Goal: Transaction & Acquisition: Purchase product/service

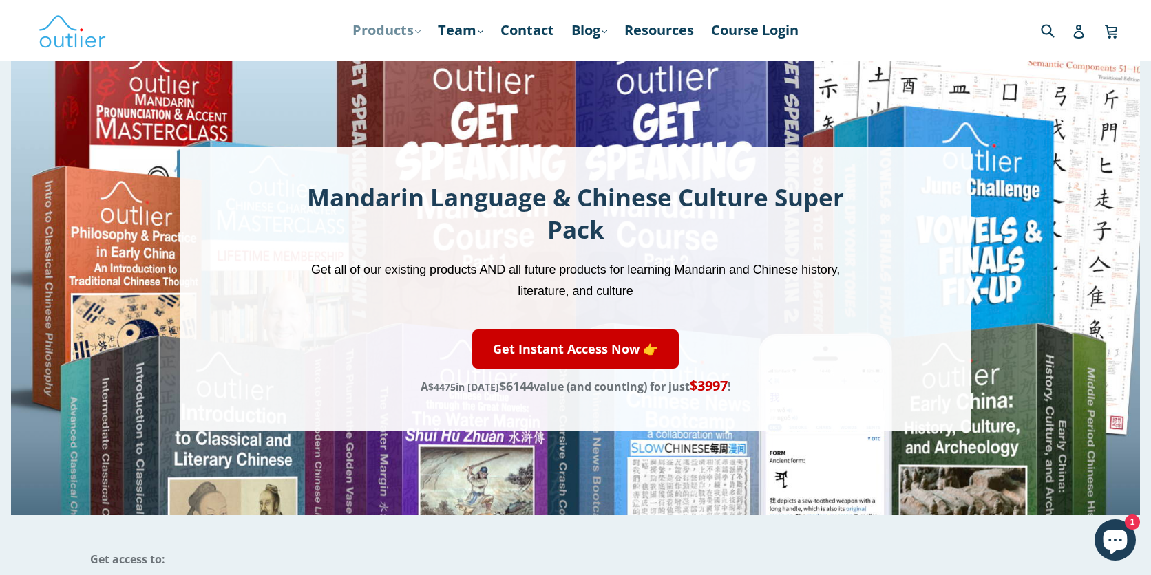
click at [405, 32] on link "Products .cls-1{fill:#231f20} expand" at bounding box center [387, 30] width 82 height 25
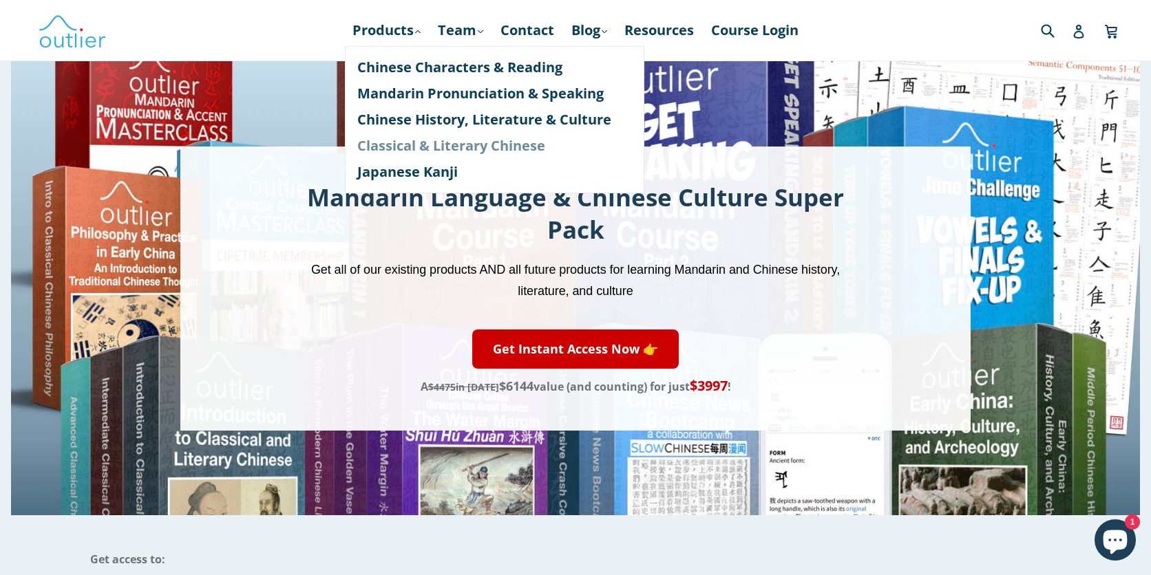
click at [454, 145] on link "Classical & Literary Chinese" at bounding box center [494, 146] width 275 height 26
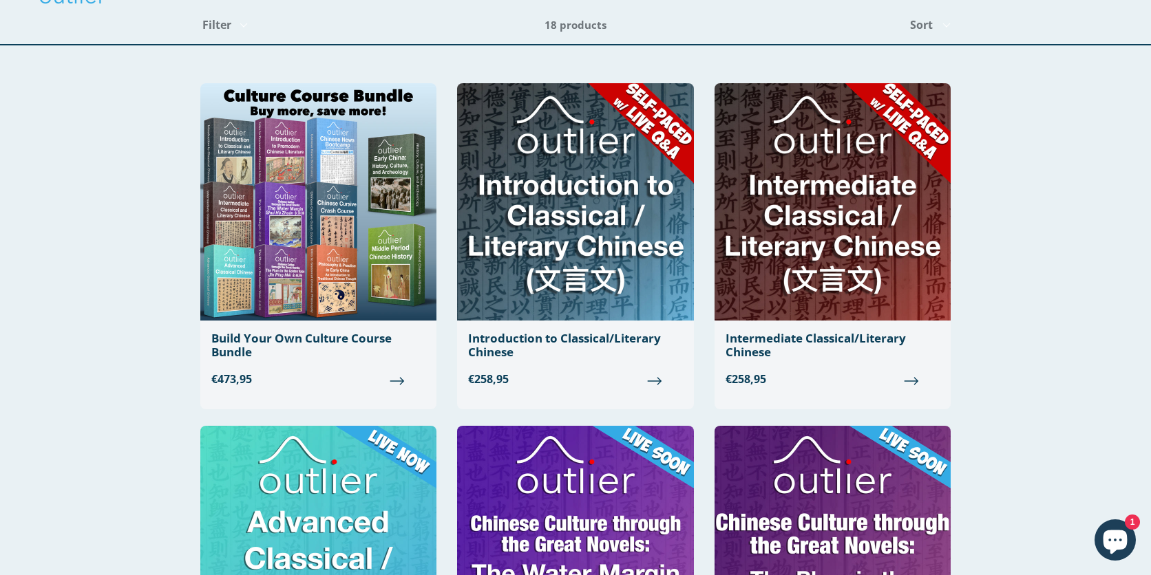
scroll to position [69, 0]
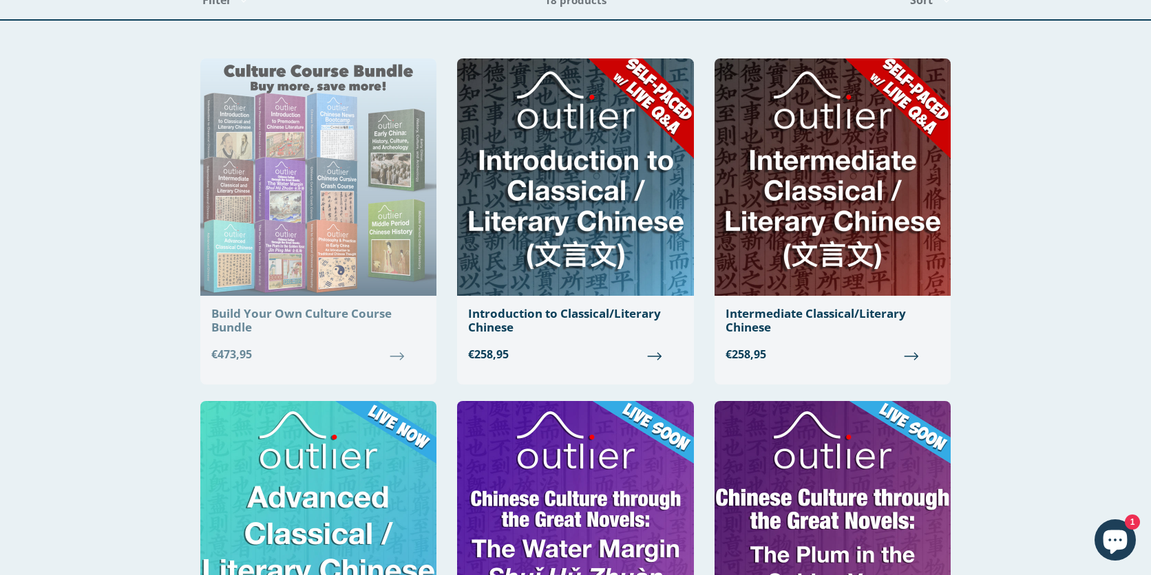
click at [310, 316] on div "Build Your Own Culture Course Bundle" at bounding box center [318, 321] width 214 height 28
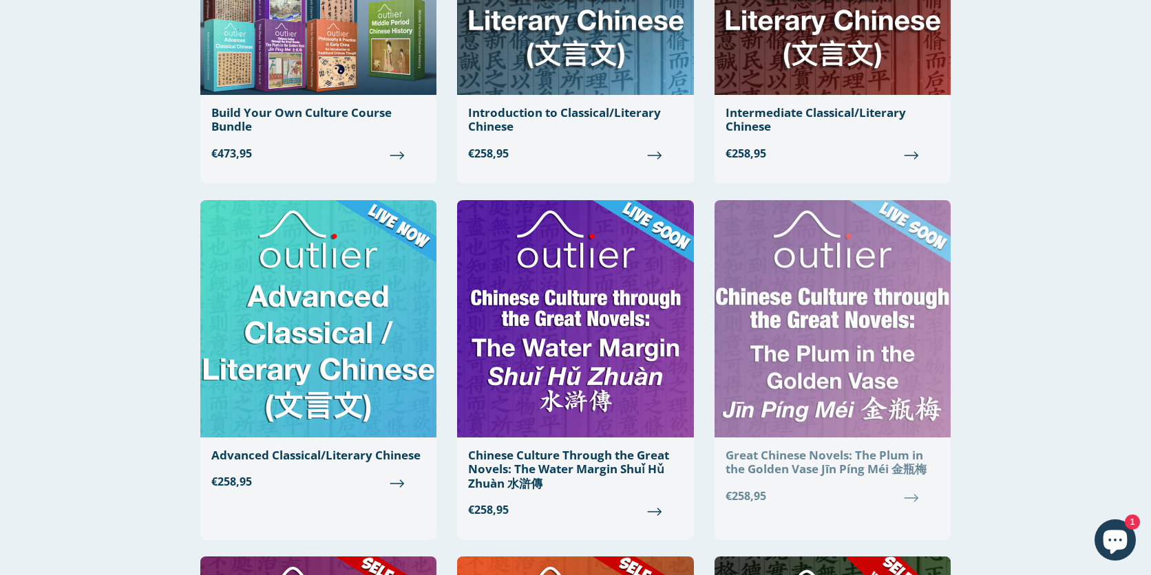
scroll to position [0, 0]
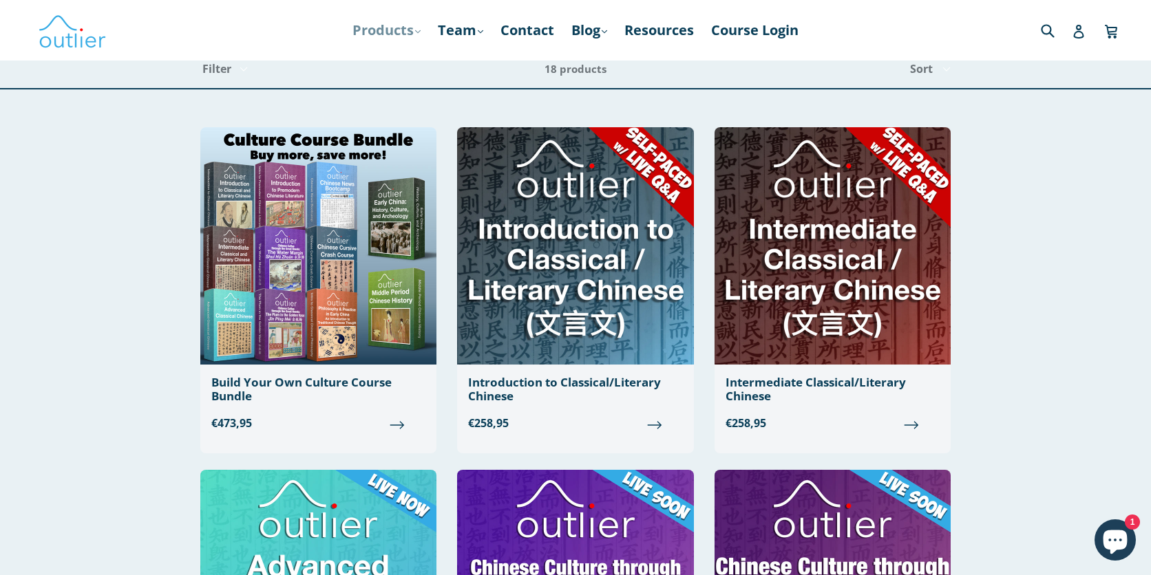
click at [400, 32] on link "Products .cls-1{fill:#231f20} expand" at bounding box center [387, 30] width 82 height 25
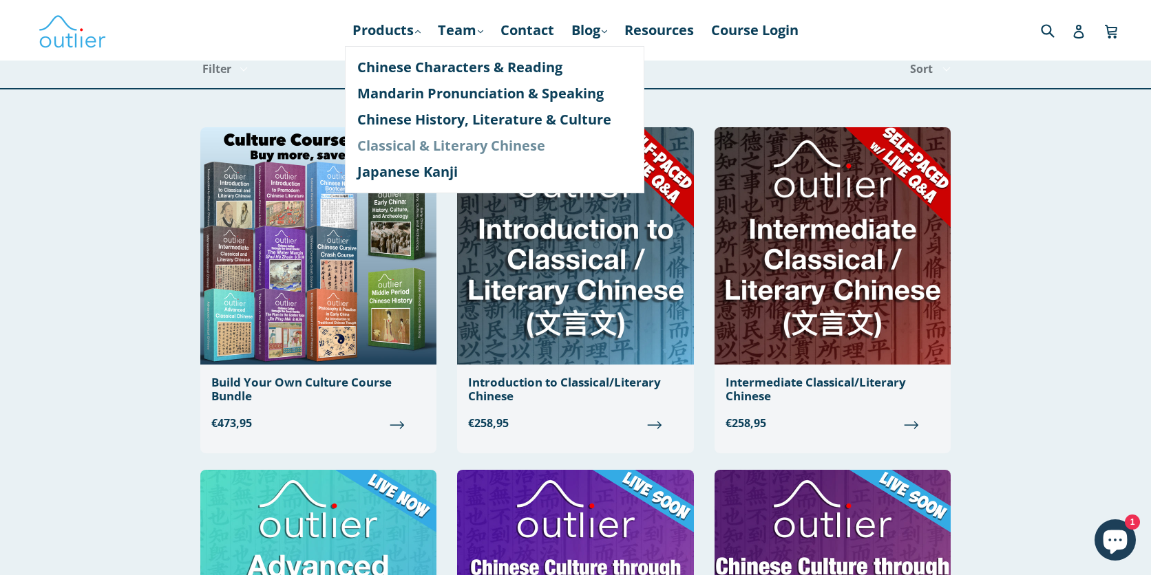
click at [421, 148] on link "Classical & Literary Chinese" at bounding box center [494, 146] width 275 height 26
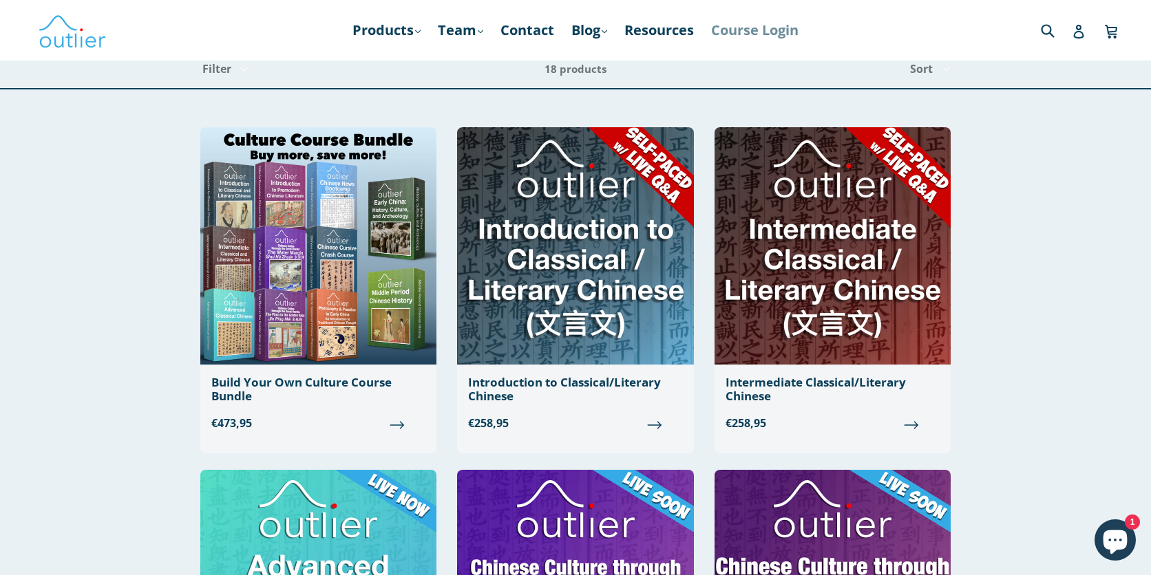
click at [787, 28] on link "Course Login" at bounding box center [754, 30] width 101 height 25
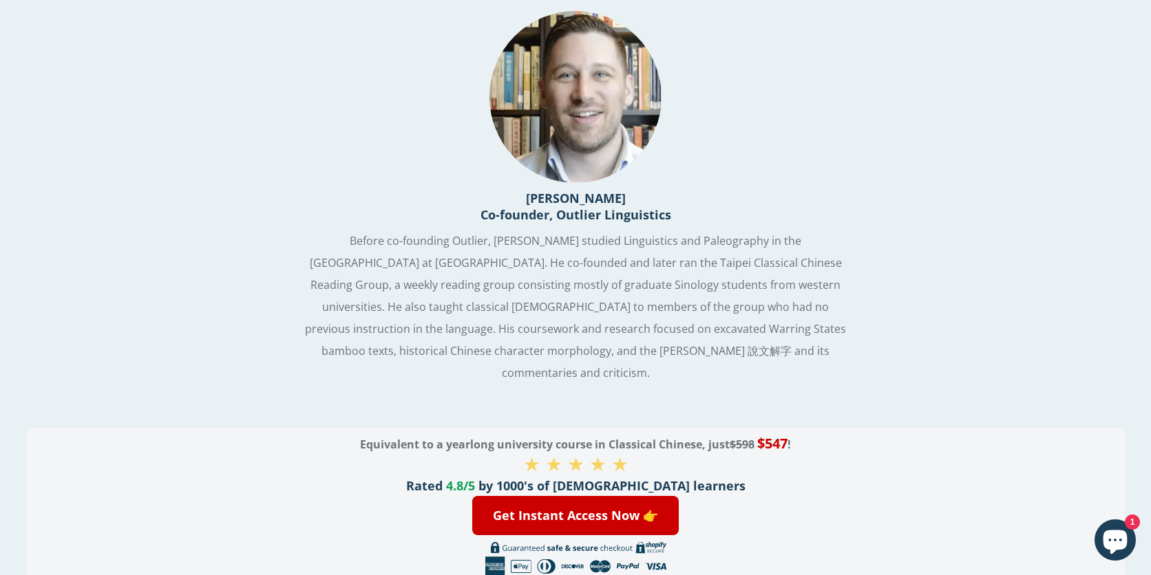
scroll to position [1699, 0]
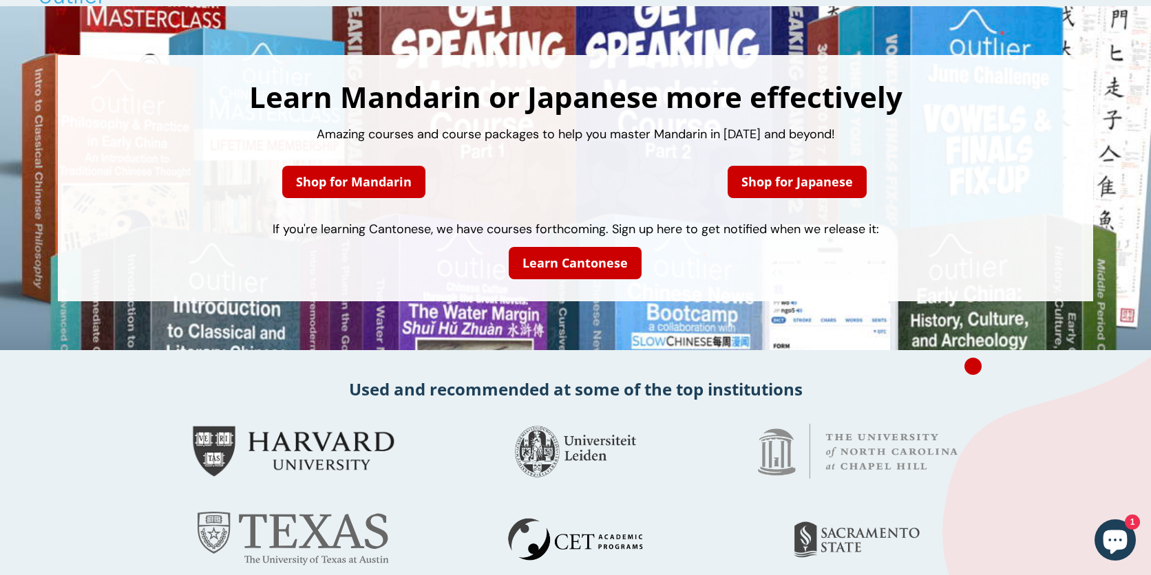
scroll to position [69, 0]
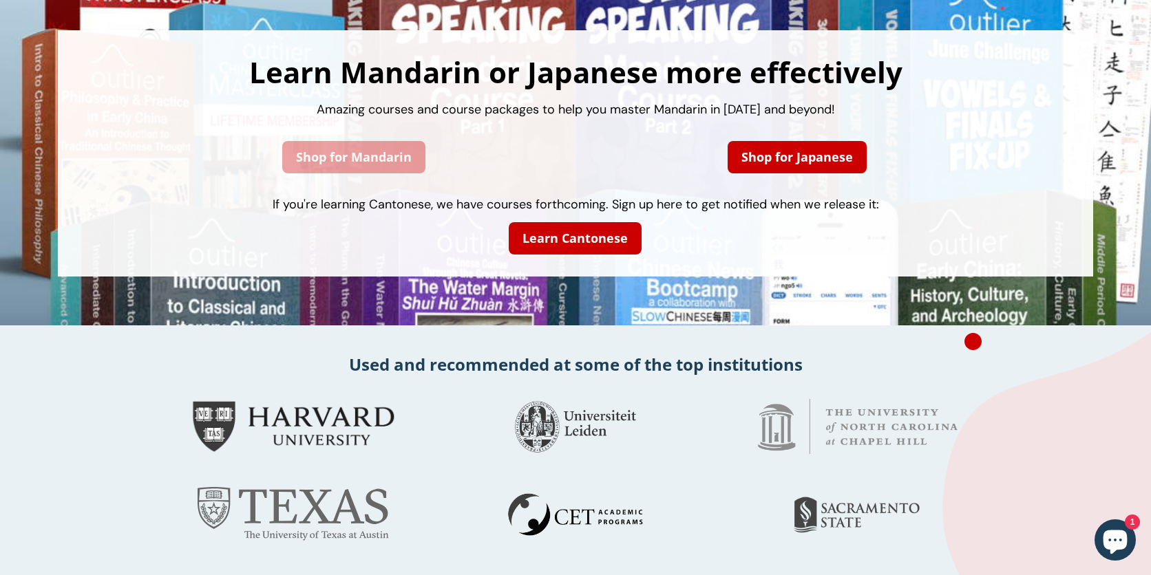
click at [374, 152] on link "Shop for Mandarin" at bounding box center [353, 157] width 143 height 32
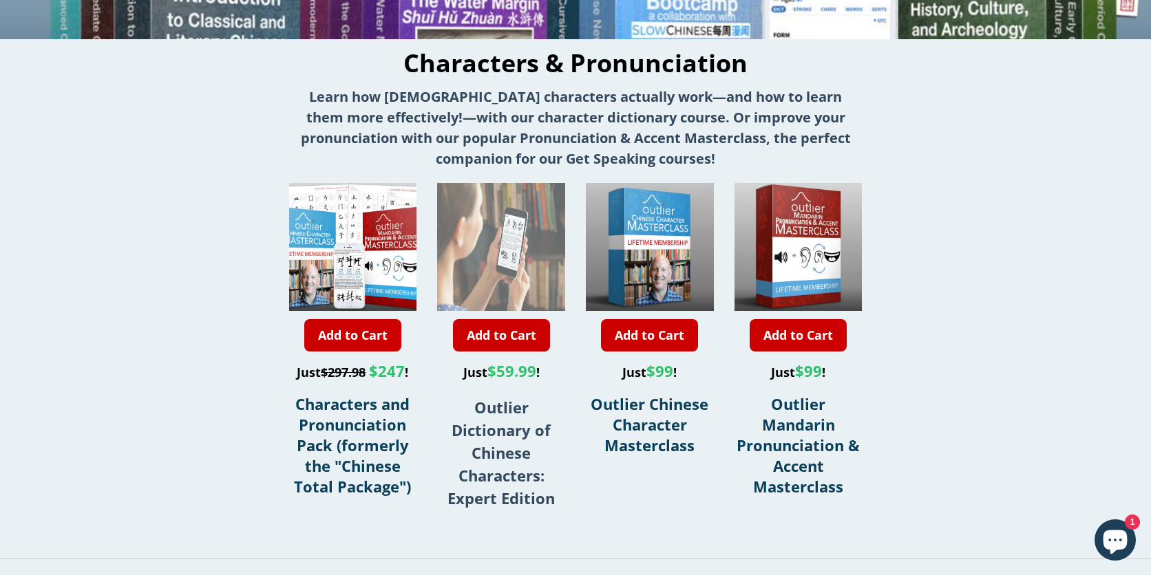
scroll to position [413, 0]
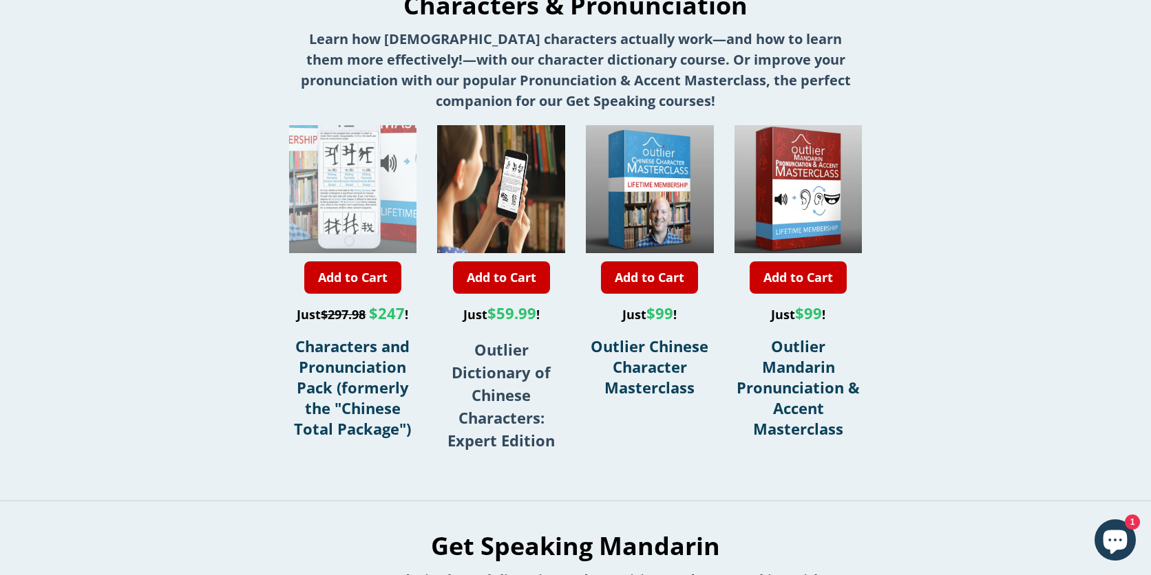
click at [363, 191] on div at bounding box center [355, 124] width 255 height 255
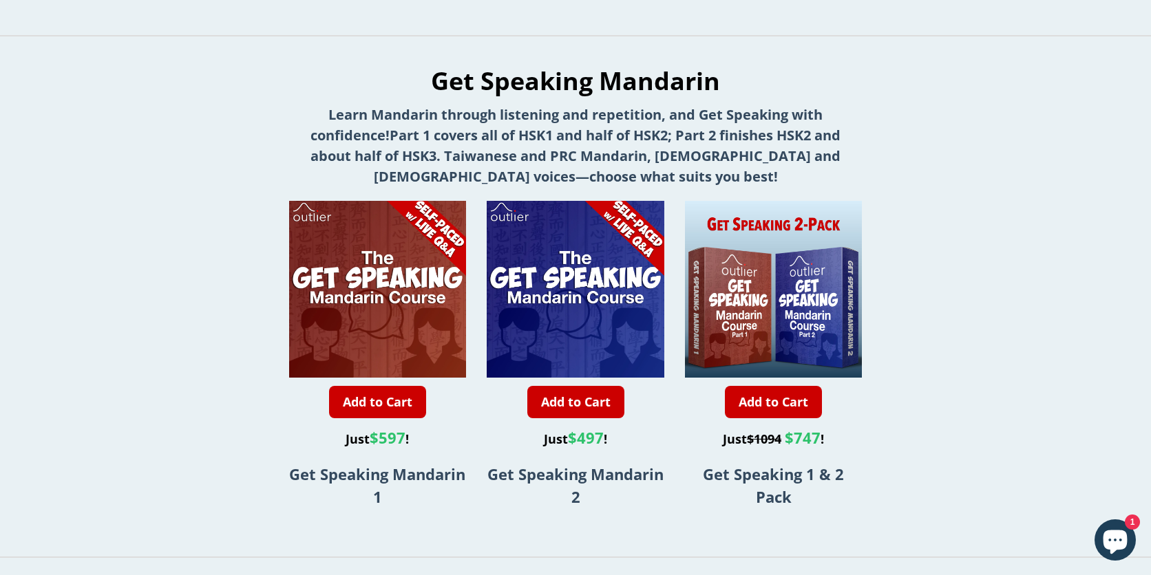
scroll to position [895, 0]
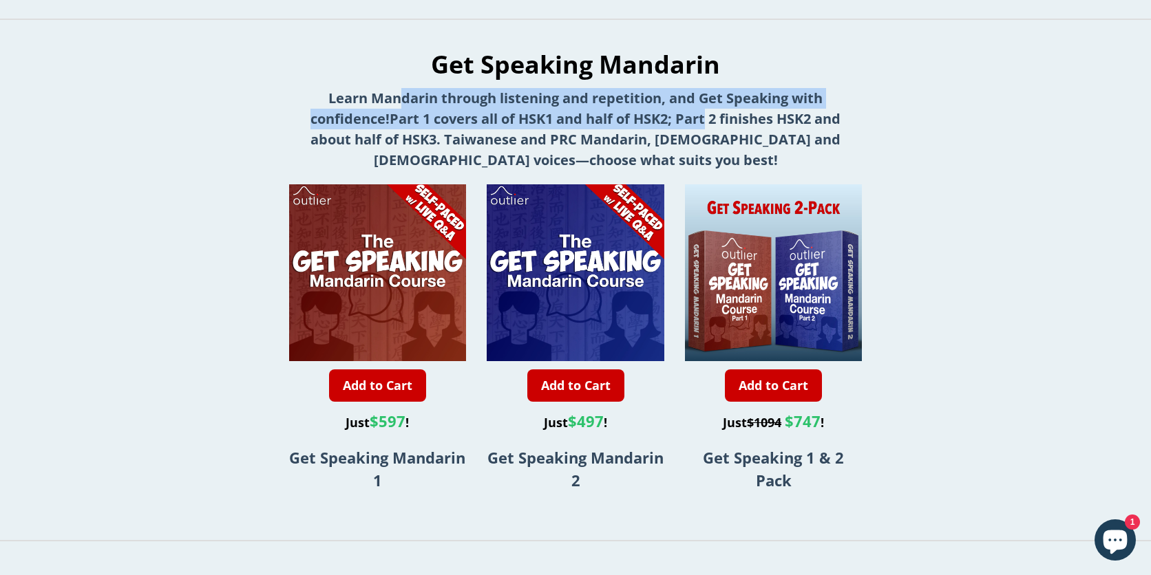
drag, startPoint x: 399, startPoint y: 105, endPoint x: 706, endPoint y: 127, distance: 307.8
click at [706, 127] on p "Learn Mandarin through listening and repetition, and Get Speaking with confiden…" at bounding box center [575, 129] width 551 height 83
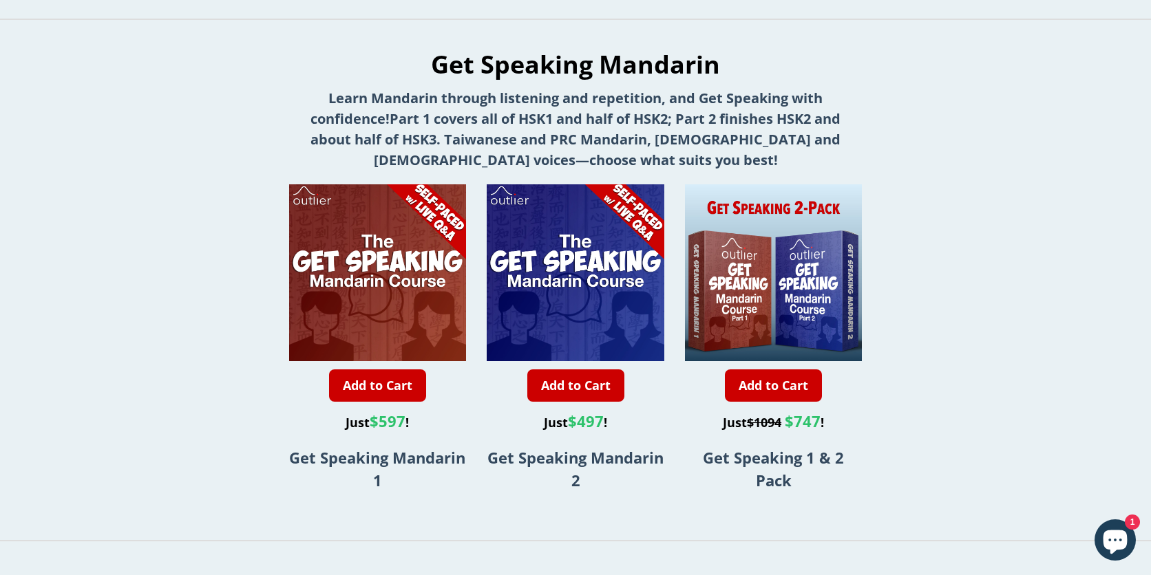
click at [759, 145] on strong "Part 1 covers all of HSK1 and half of HSK2; Part 2 finishes HSK2 and about half…" at bounding box center [575, 139] width 530 height 60
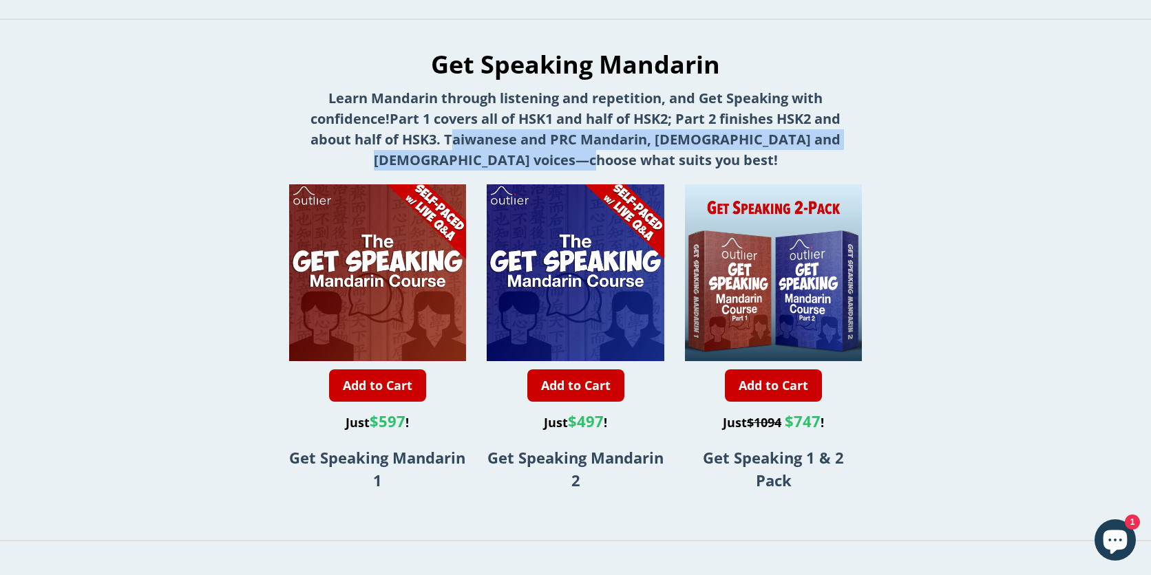
drag, startPoint x: 479, startPoint y: 131, endPoint x: 754, endPoint y: 153, distance: 275.5
click at [754, 153] on p "Learn Mandarin through listening and repetition, and Get Speaking with confiden…" at bounding box center [575, 129] width 551 height 83
click at [743, 153] on p "Learn Mandarin through listening and repetition, and Get Speaking with confiden…" at bounding box center [575, 129] width 551 height 83
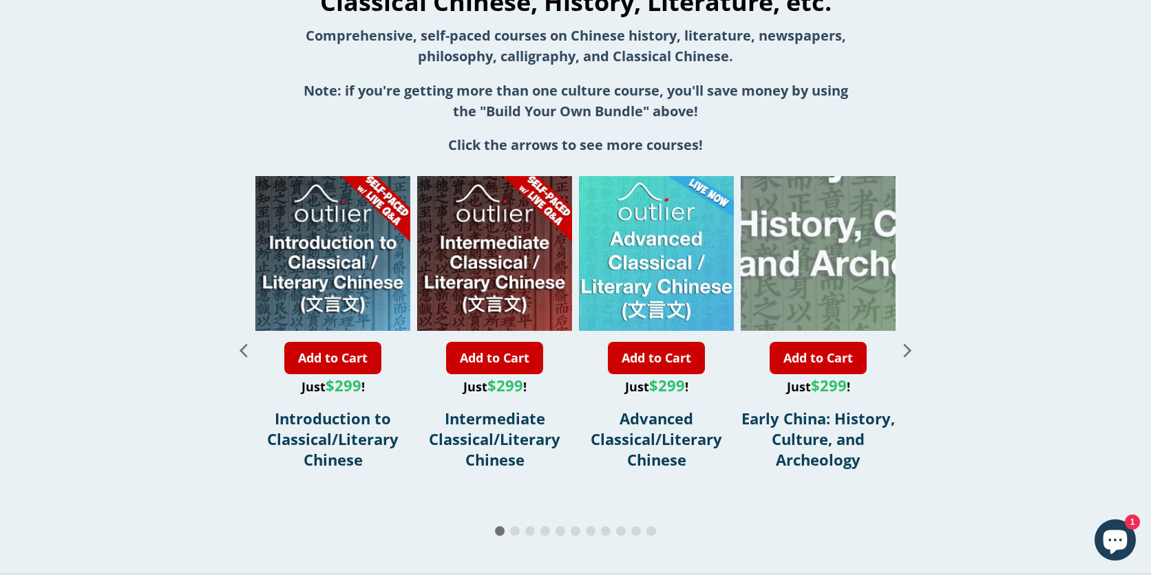
scroll to position [1514, 0]
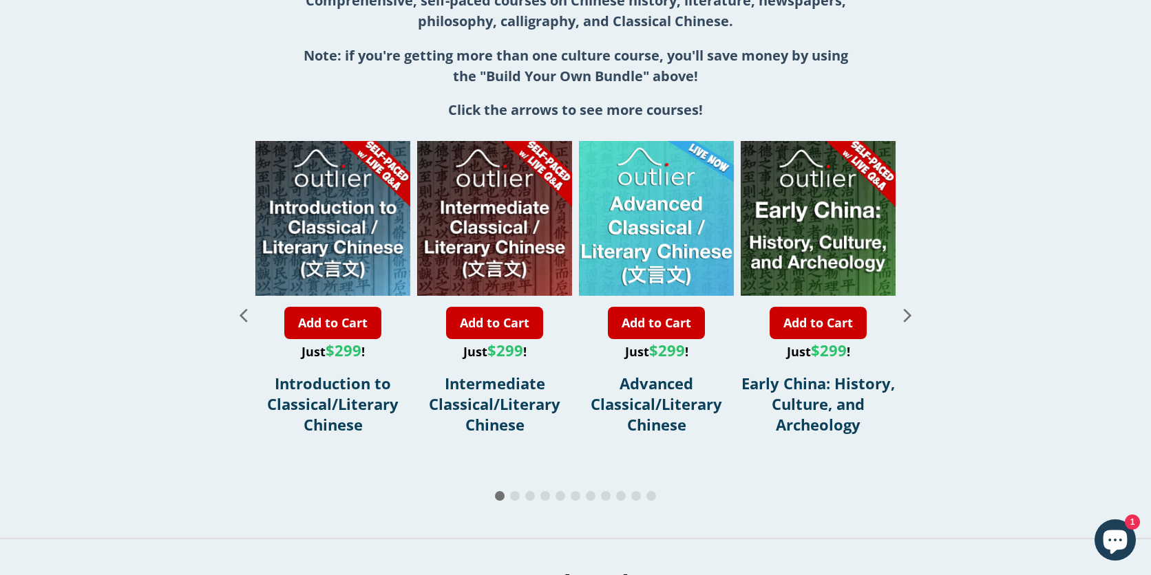
click at [516, 491] on span "Go to slide 2" at bounding box center [515, 496] width 10 height 10
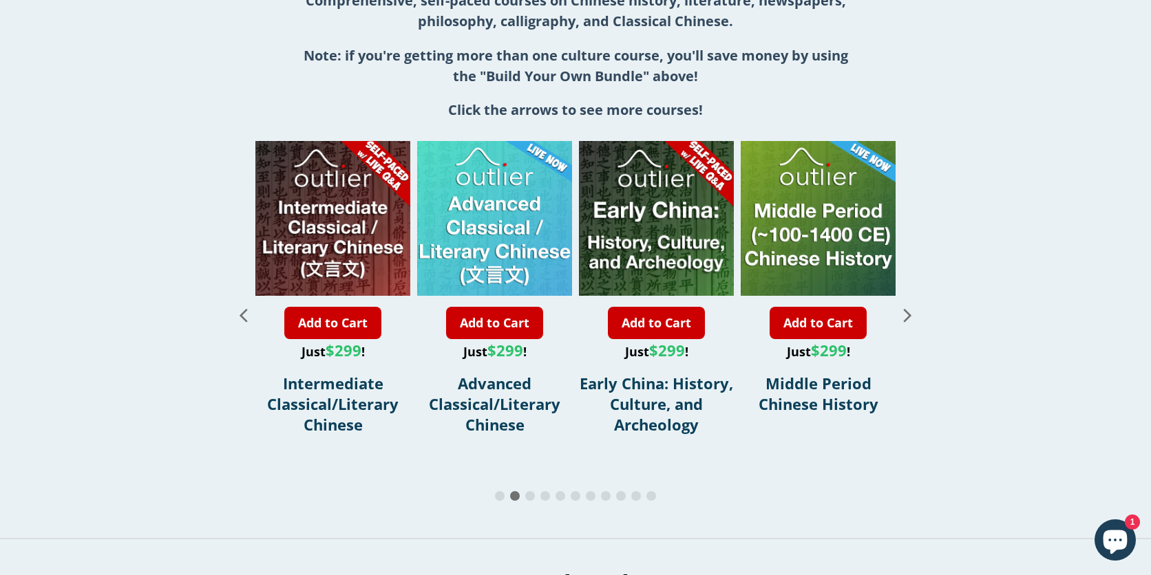
click at [533, 489] on div at bounding box center [575, 497] width 688 height 17
click at [531, 491] on span "Go to slide 3" at bounding box center [530, 496] width 10 height 10
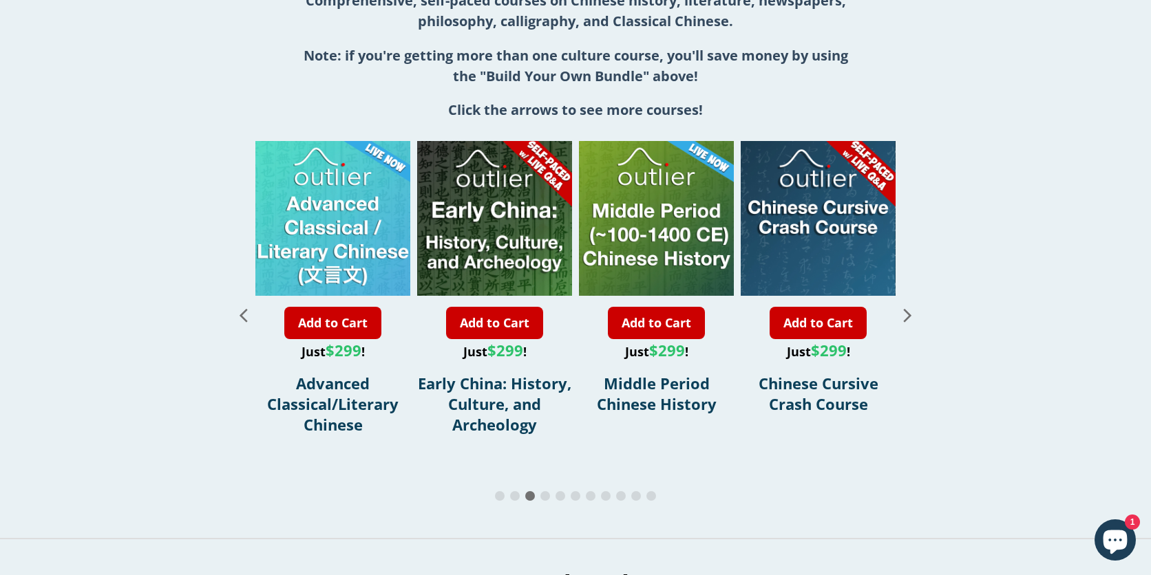
click at [546, 491] on span "Go to slide 4" at bounding box center [545, 496] width 10 height 10
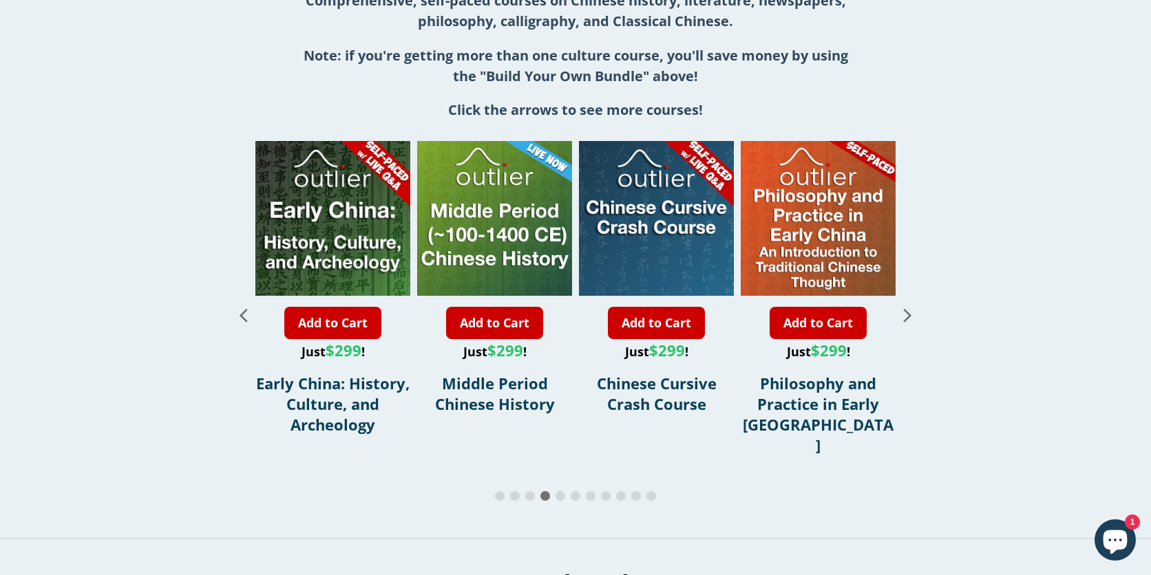
click at [565, 476] on div "Add to Cart Just $299 ! Middle Period Chinese History" at bounding box center [494, 315] width 155 height 348
click at [561, 495] on span "Go to slide 5" at bounding box center [560, 496] width 10 height 10
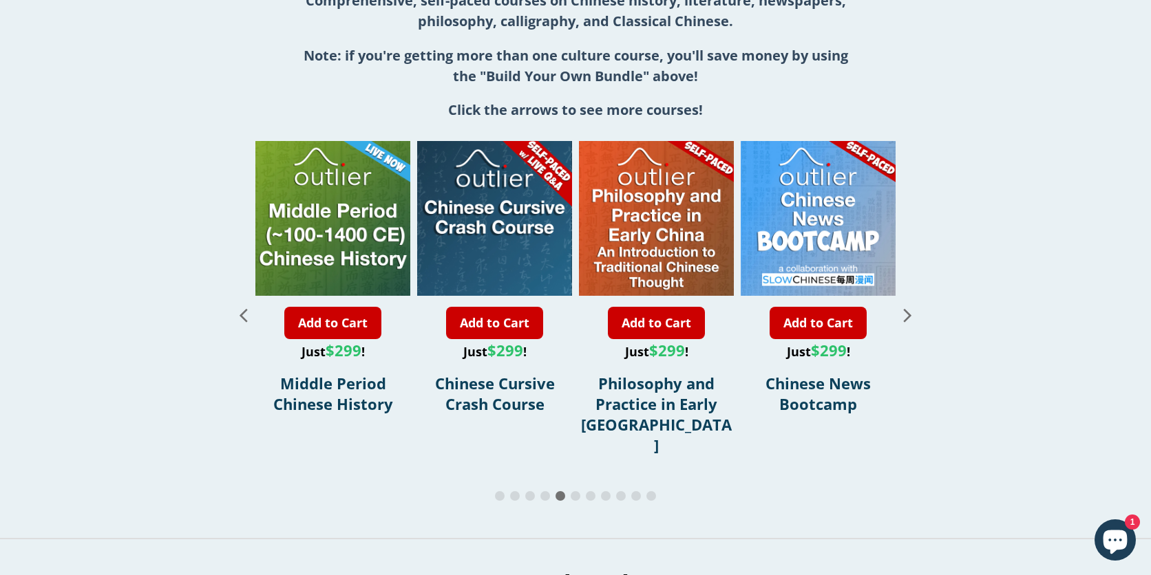
click at [574, 496] on span "Go to slide 6" at bounding box center [576, 496] width 10 height 10
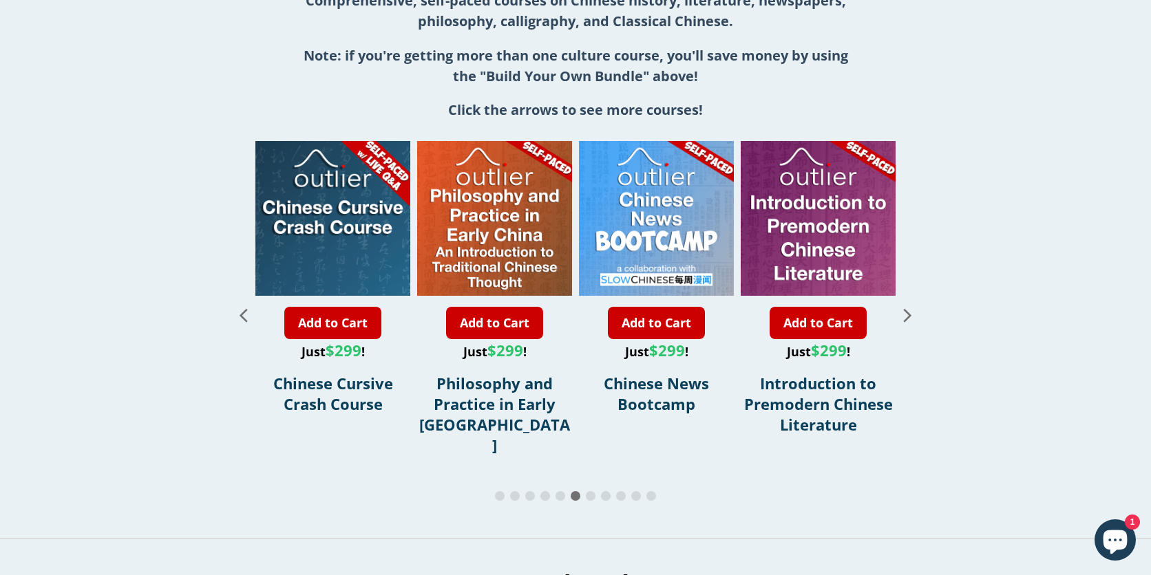
click at [589, 496] on span "Go to slide 7" at bounding box center [591, 496] width 10 height 10
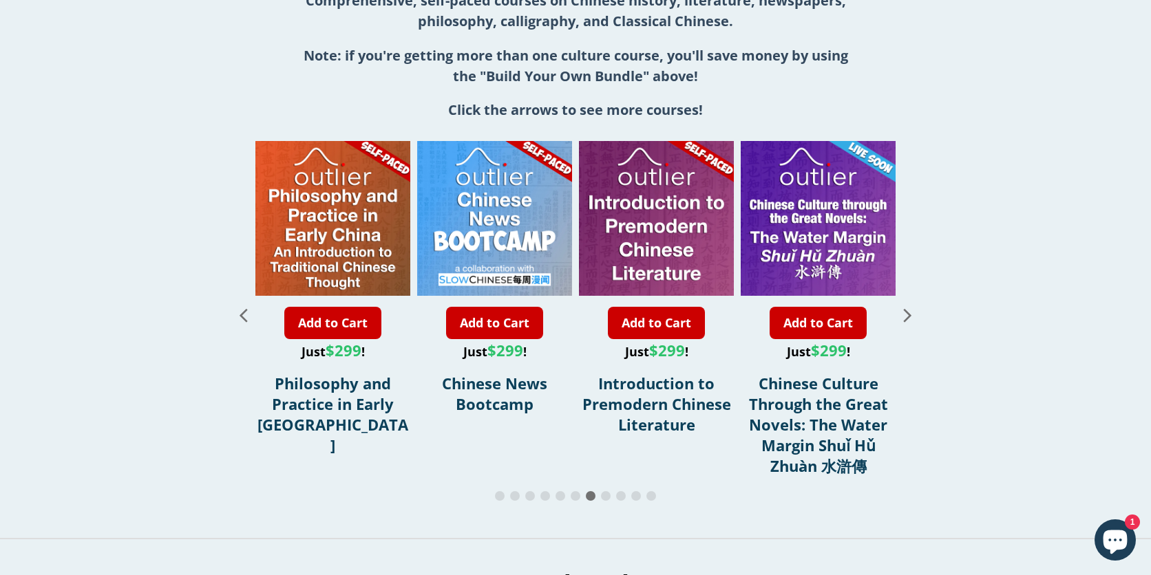
click at [604, 498] on span "Go to slide 8" at bounding box center [606, 496] width 10 height 10
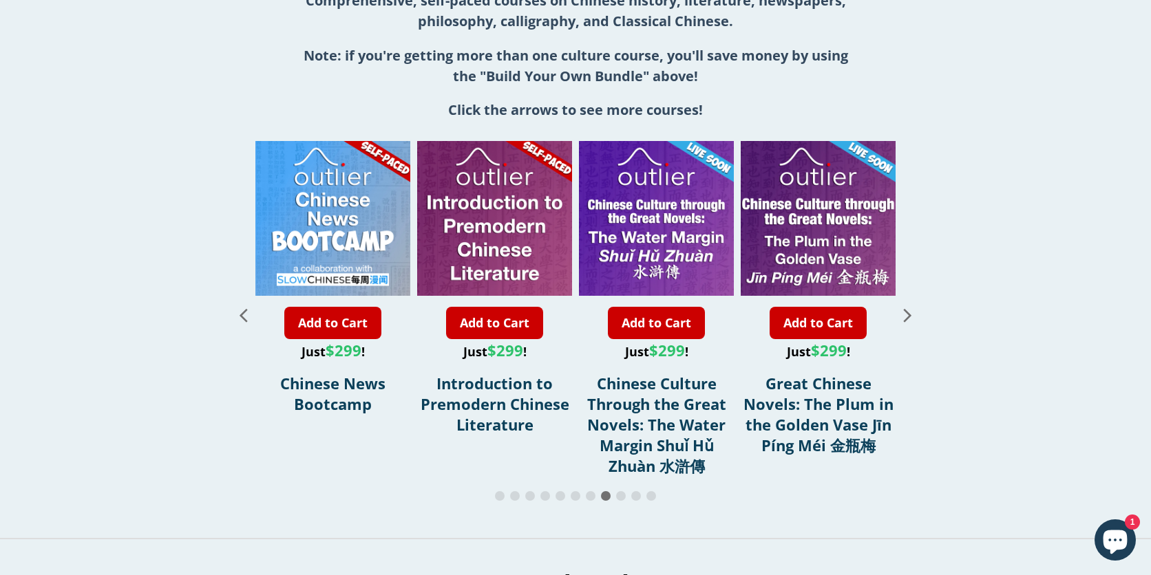
click at [629, 497] on div at bounding box center [575, 497] width 688 height 17
click at [617, 498] on span "Go to slide 9" at bounding box center [621, 496] width 10 height 10
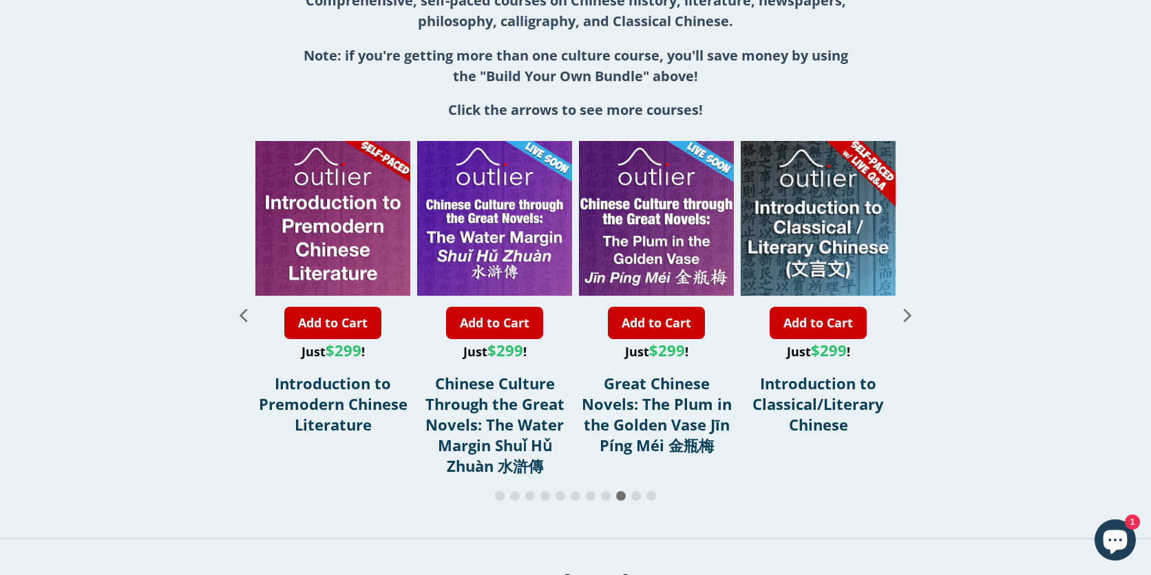
click at [631, 495] on span "Go to slide 10" at bounding box center [636, 496] width 10 height 10
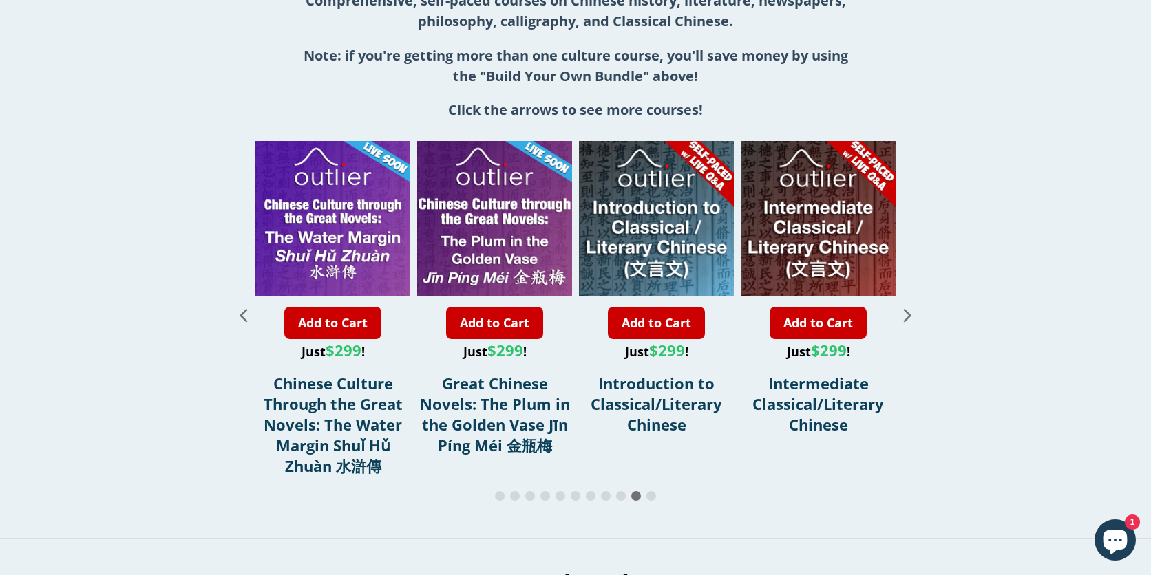
click at [651, 496] on span "Go to slide 11" at bounding box center [651, 496] width 10 height 10
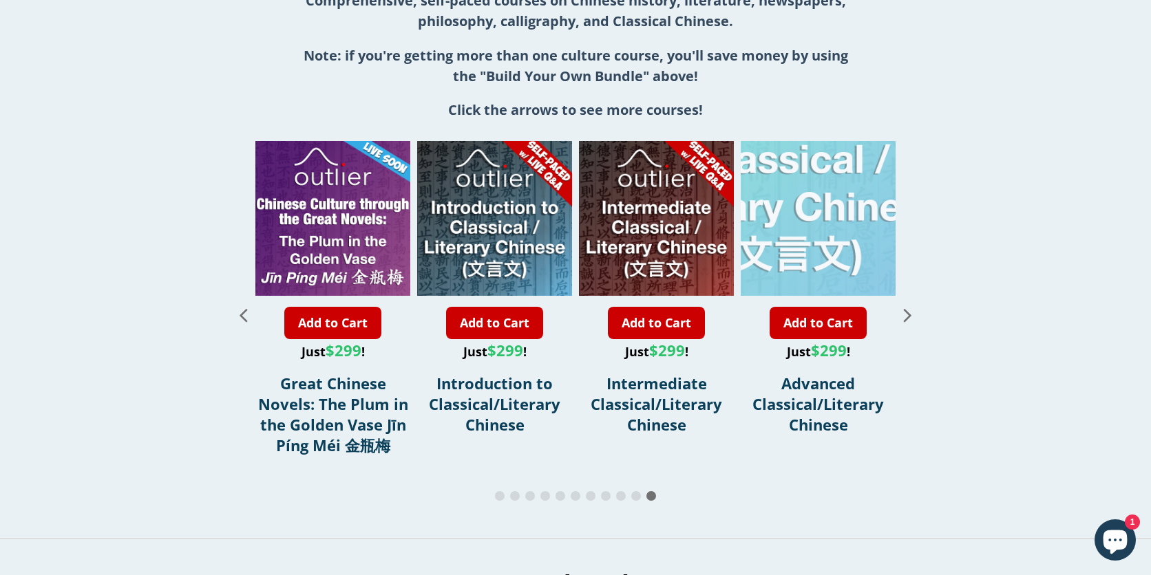
click at [842, 206] on div "3 / 11" at bounding box center [793, 141] width 310 height 310
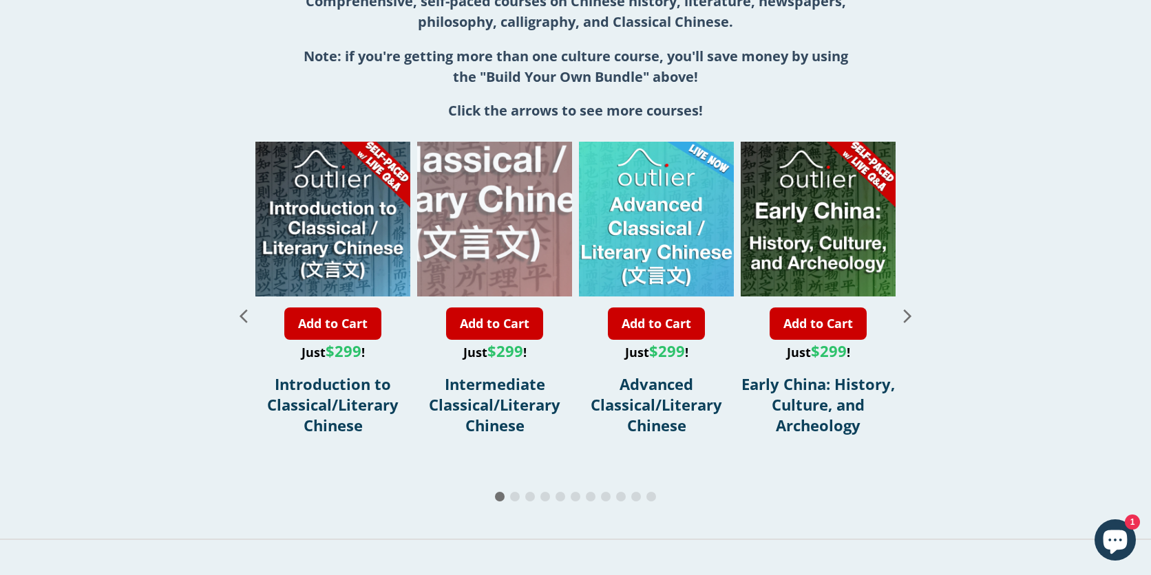
click at [513, 215] on div "2 / 11" at bounding box center [476, 142] width 310 height 310
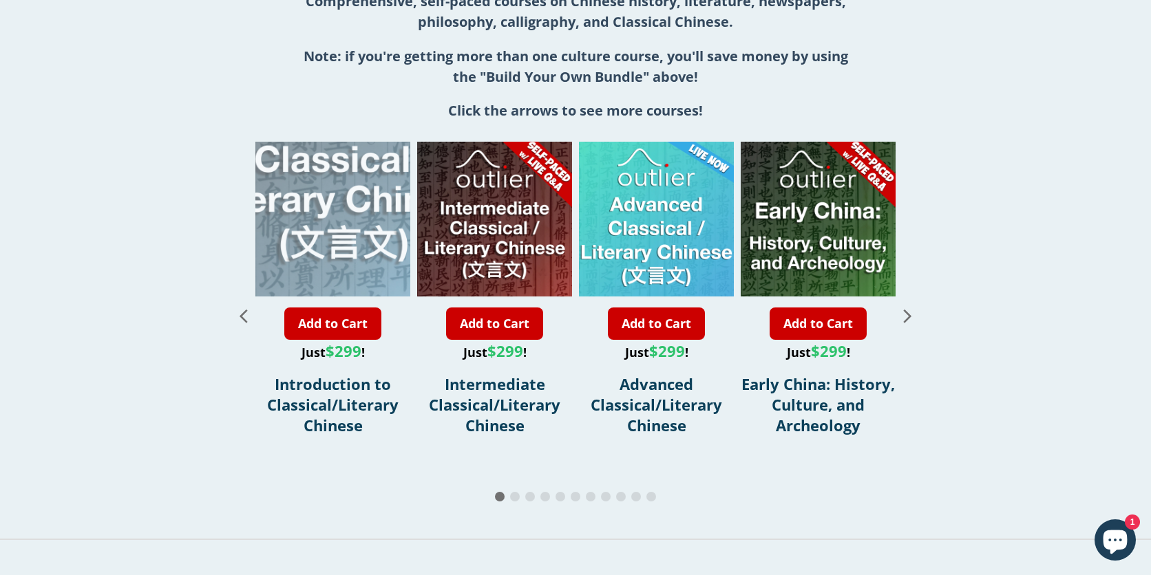
click at [321, 193] on div "1 / 11" at bounding box center [344, 142] width 310 height 310
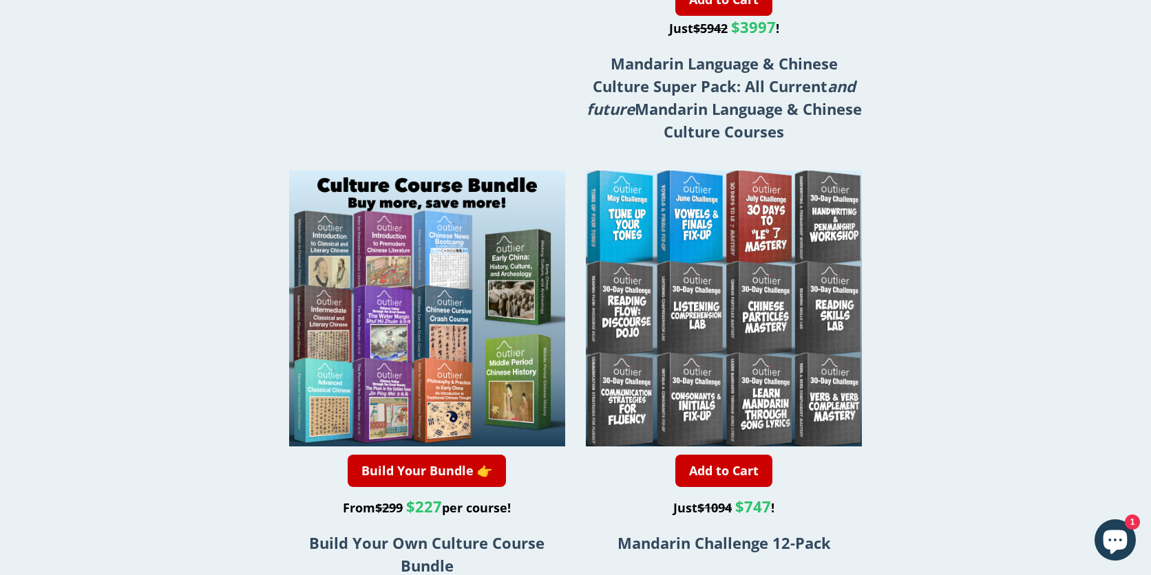
scroll to position [2477, 0]
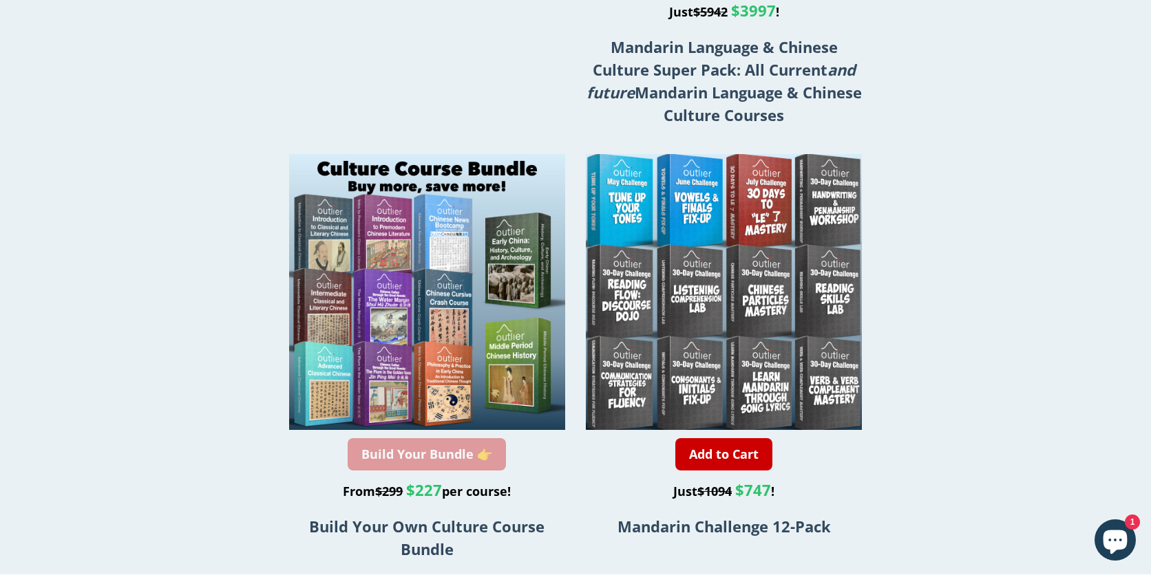
click at [414, 438] on link "Build Your Bundle 👉" at bounding box center [427, 454] width 158 height 32
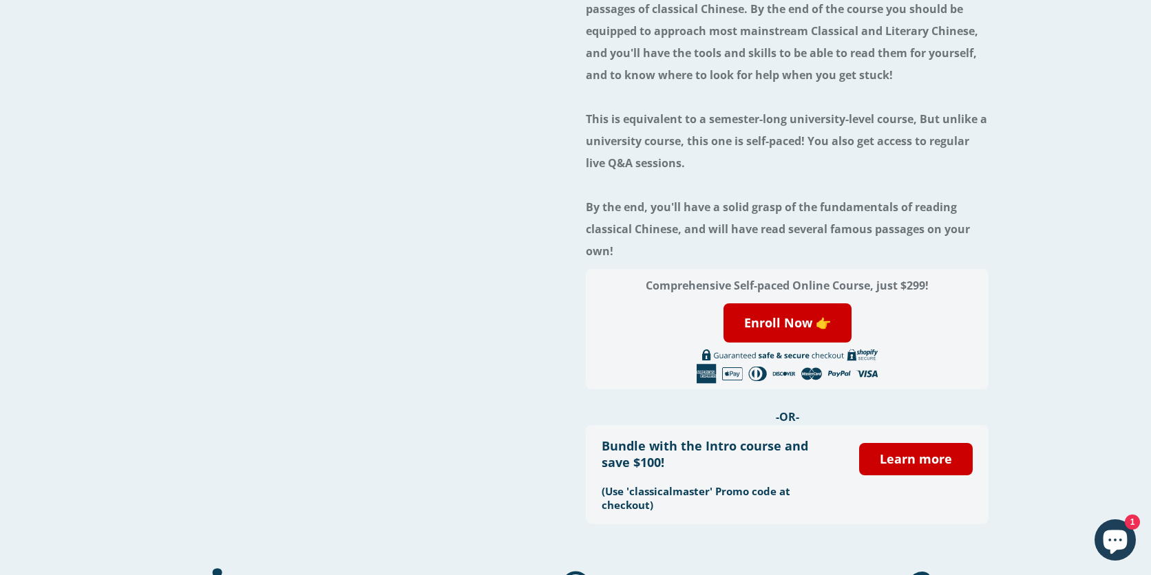
scroll to position [206, 0]
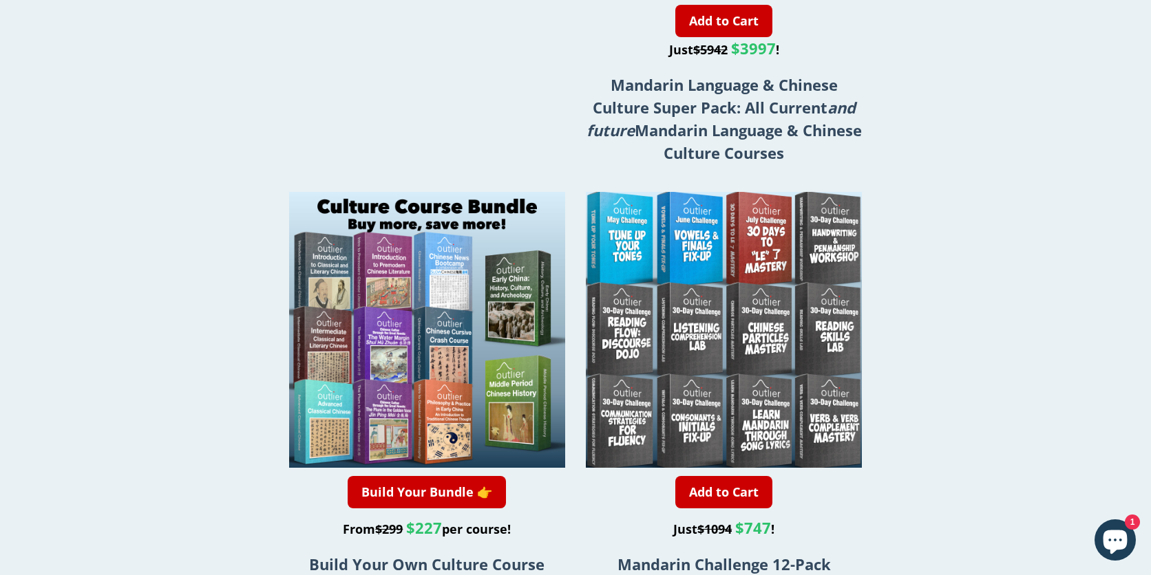
scroll to position [2478, 0]
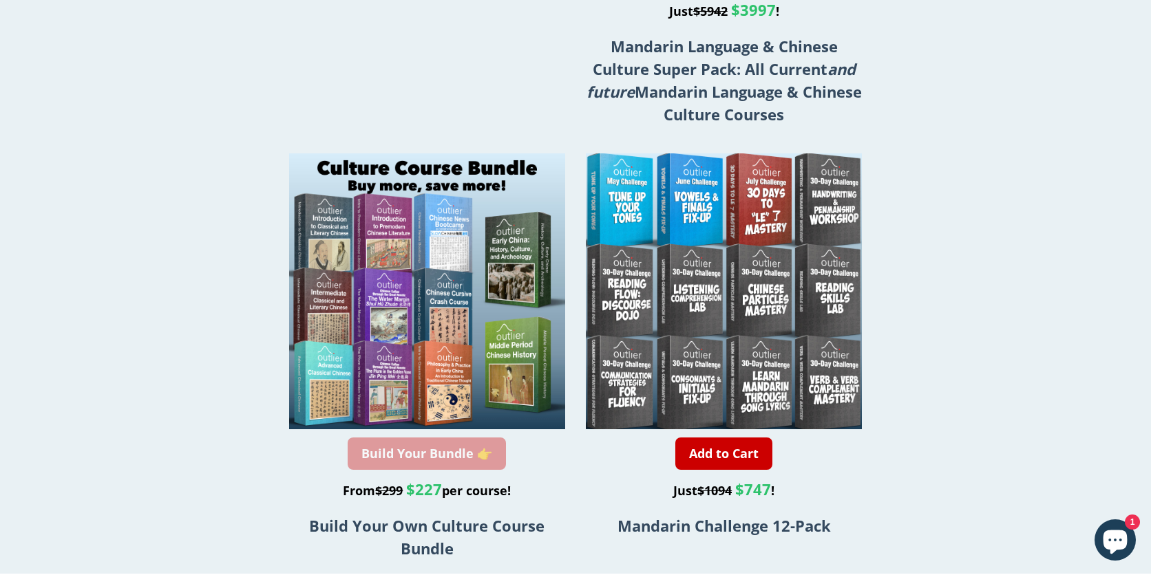
click at [414, 454] on link "Build Your Bundle 👉" at bounding box center [427, 454] width 158 height 32
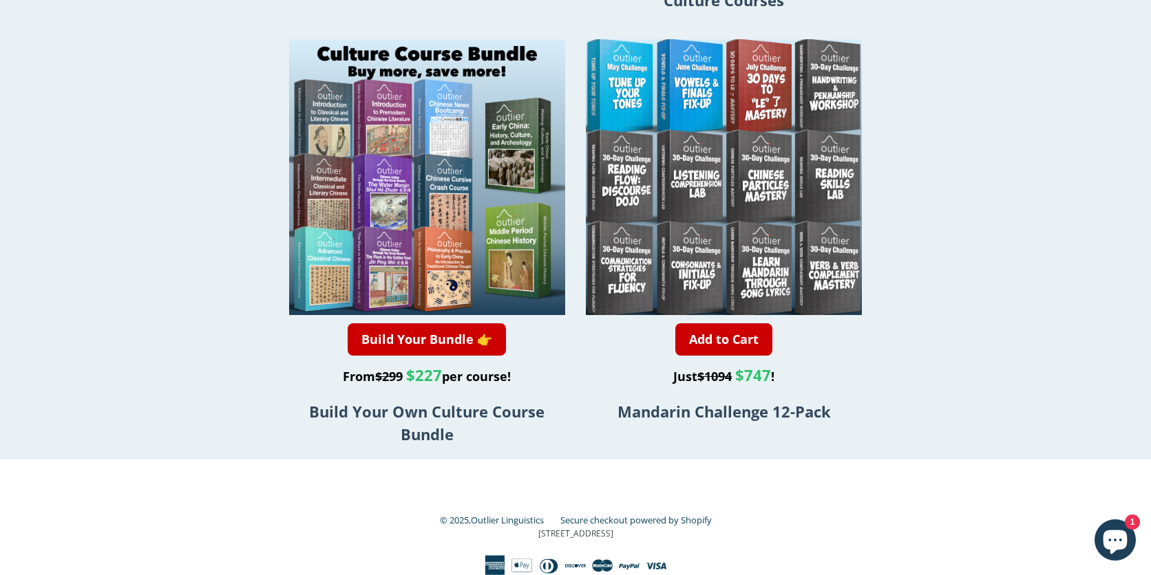
scroll to position [2593, 0]
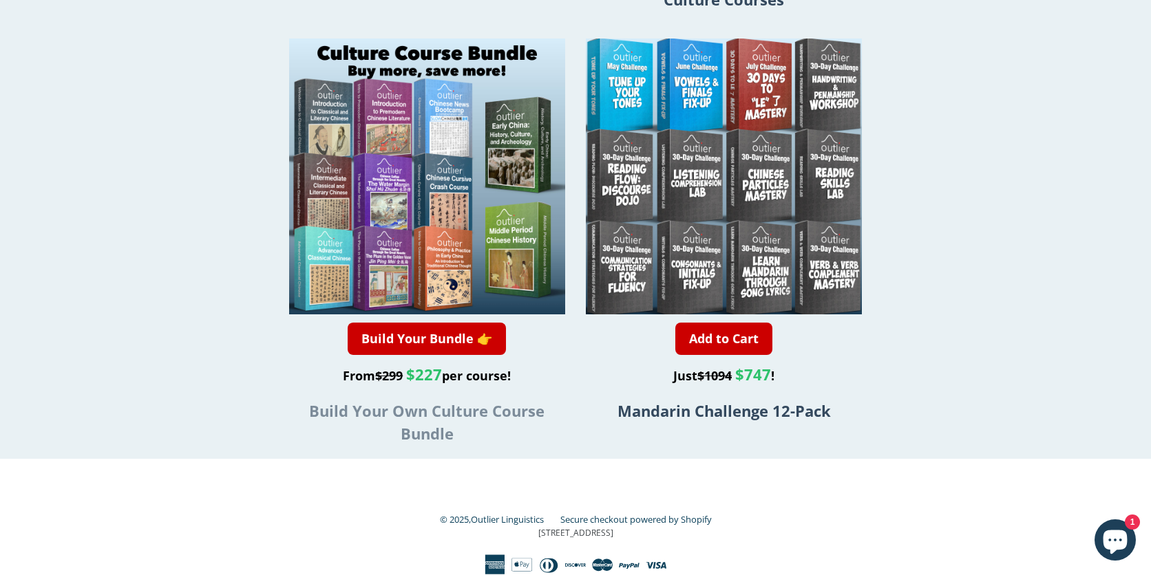
click at [446, 419] on strong "Build Your Own Culture Course Bundle" at bounding box center [426, 422] width 235 height 43
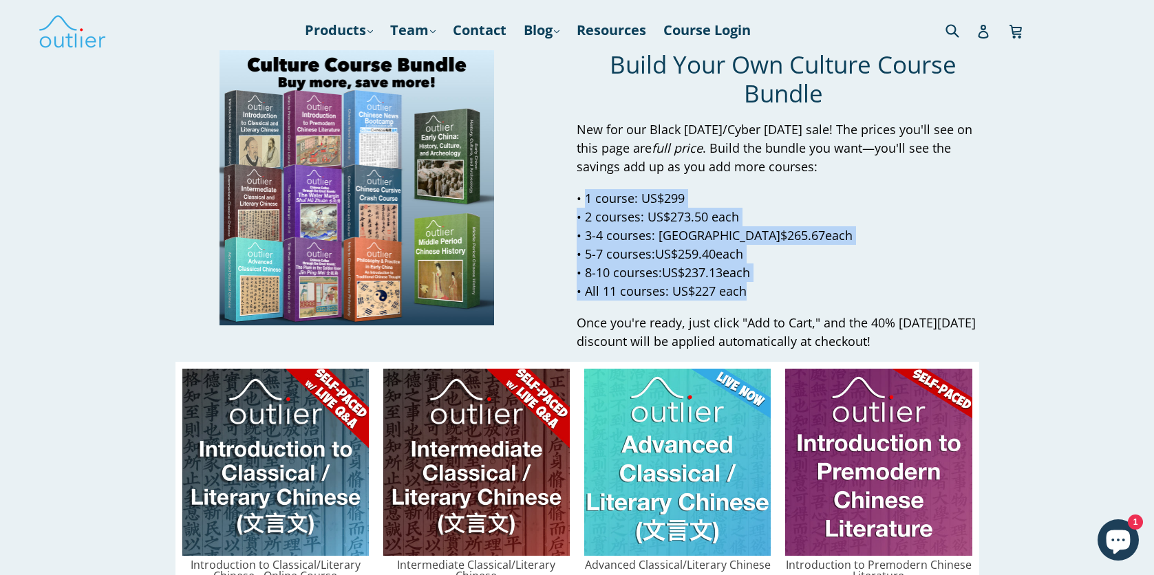
drag, startPoint x: 588, startPoint y: 195, endPoint x: 819, endPoint y: 289, distance: 249.8
click at [819, 289] on p "• 1 course: US$299 • 2 courses: US$273.50 each • 3-4 courses: US $265.67 each •…" at bounding box center [783, 245] width 413 height 112
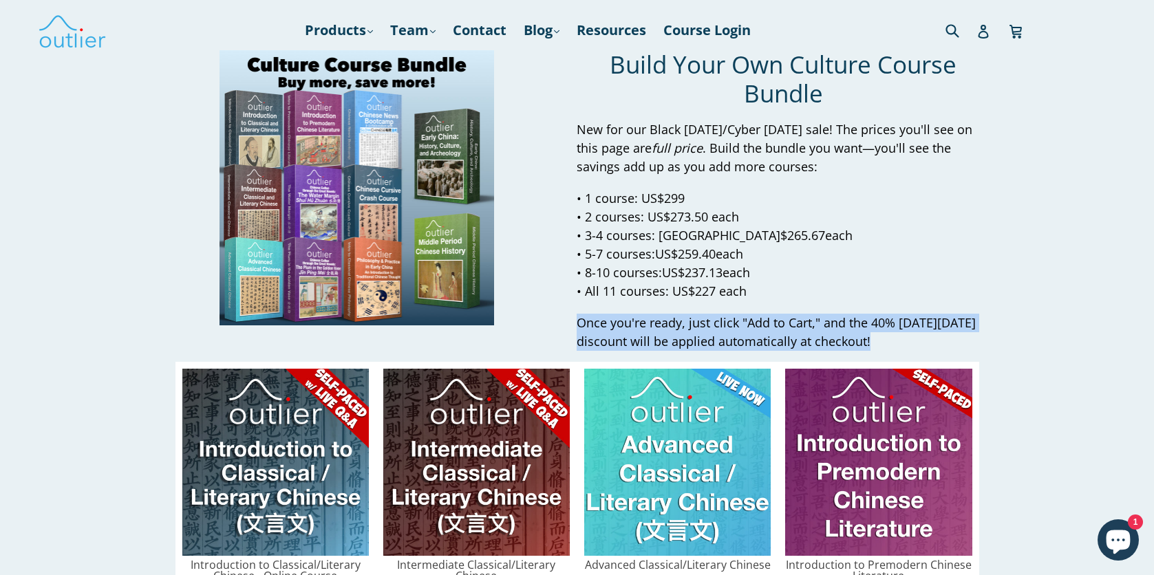
drag, startPoint x: 571, startPoint y: 320, endPoint x: 882, endPoint y: 339, distance: 311.0
click at [882, 339] on div "Build Your Own Culture Course Bundle New for our Black Friday/Cyber Monday sale…" at bounding box center [578, 200] width 826 height 301
click at [862, 333] on p "Once you're ready, just click "Add to Cart," and the 40% Black Friday discount …" at bounding box center [783, 332] width 413 height 37
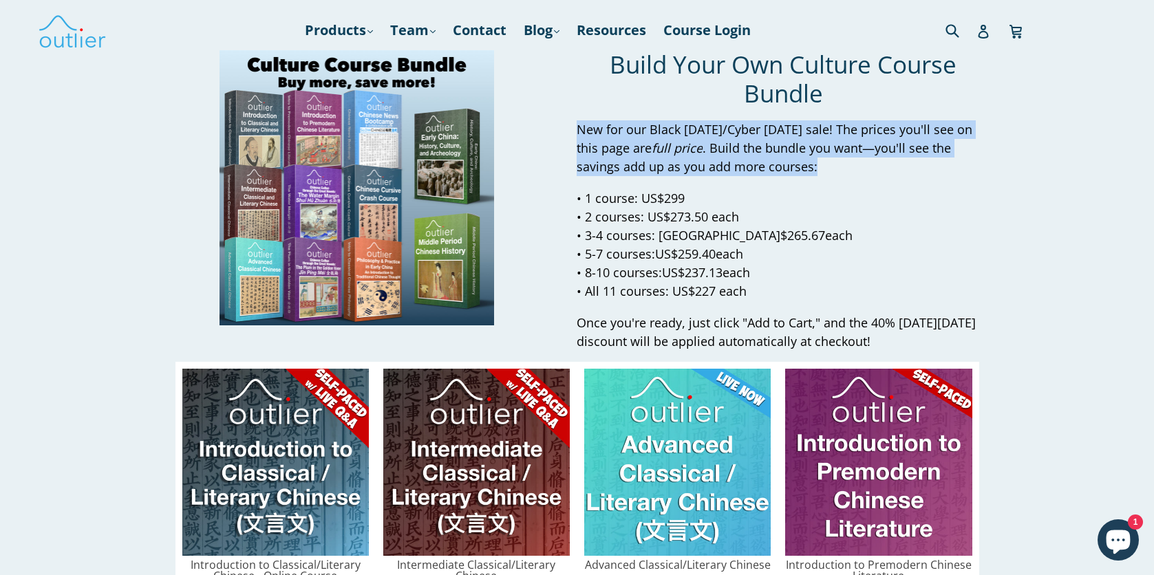
drag, startPoint x: 565, startPoint y: 124, endPoint x: 815, endPoint y: 172, distance: 254.5
click at [815, 172] on div "Build Your Own Culture Course Bundle New for our Black Friday/Cyber Monday sale…" at bounding box center [578, 200] width 826 height 301
click at [815, 172] on p "New for our Black Friday/Cyber Monday sale! The prices you'll see on this page …" at bounding box center [783, 148] width 413 height 56
drag, startPoint x: 828, startPoint y: 175, endPoint x: 582, endPoint y: 123, distance: 251.1
click at [570, 125] on div "Build Your Own Culture Course Bundle New for our Black Friday/Cyber Monday sale…" at bounding box center [578, 200] width 826 height 301
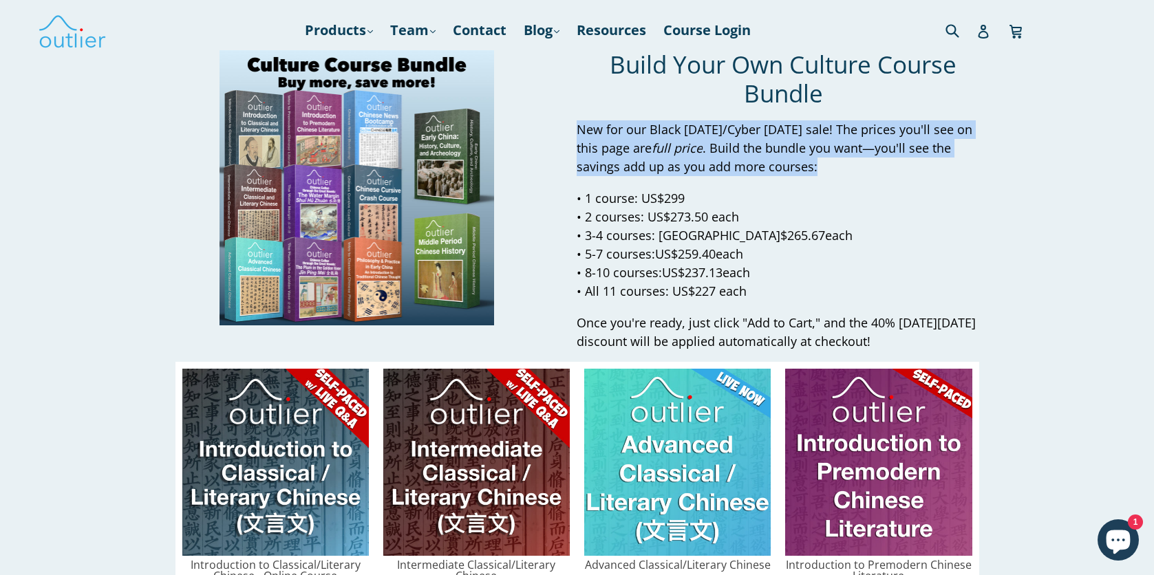
click at [622, 127] on p "New for our Black Friday/Cyber Monday sale! The prices you'll see on this page …" at bounding box center [783, 148] width 413 height 56
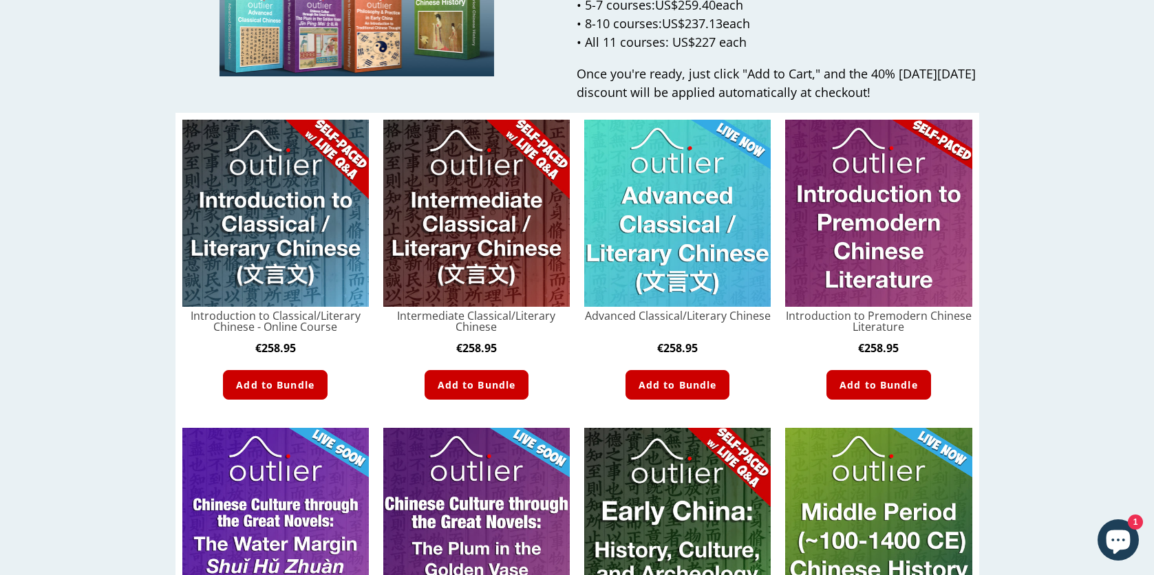
scroll to position [275, 0]
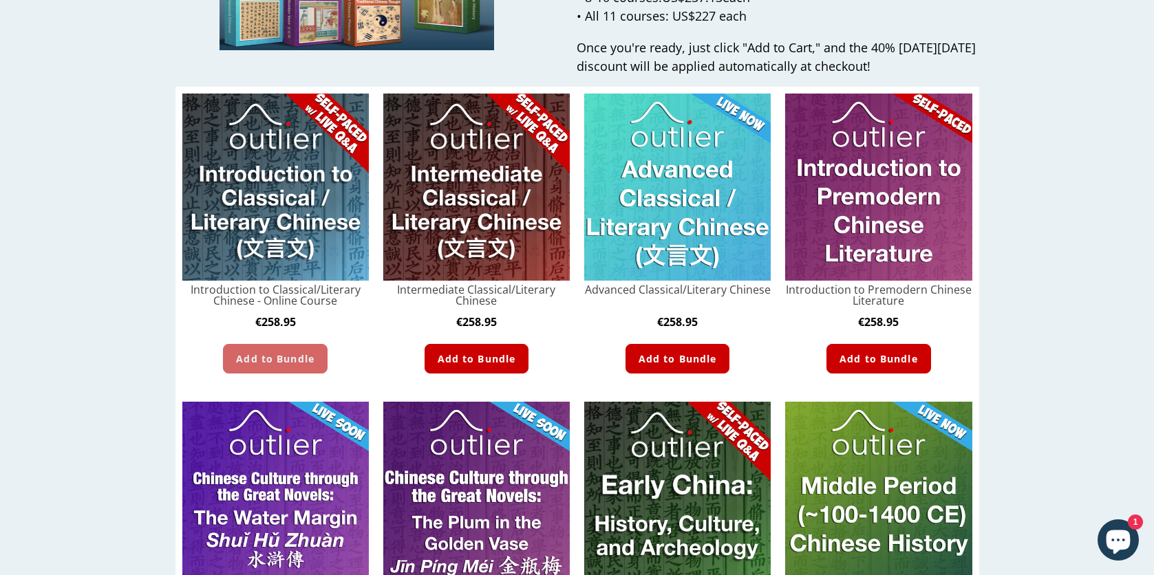
click at [271, 359] on span "Add to Bundle" at bounding box center [275, 359] width 78 height 14
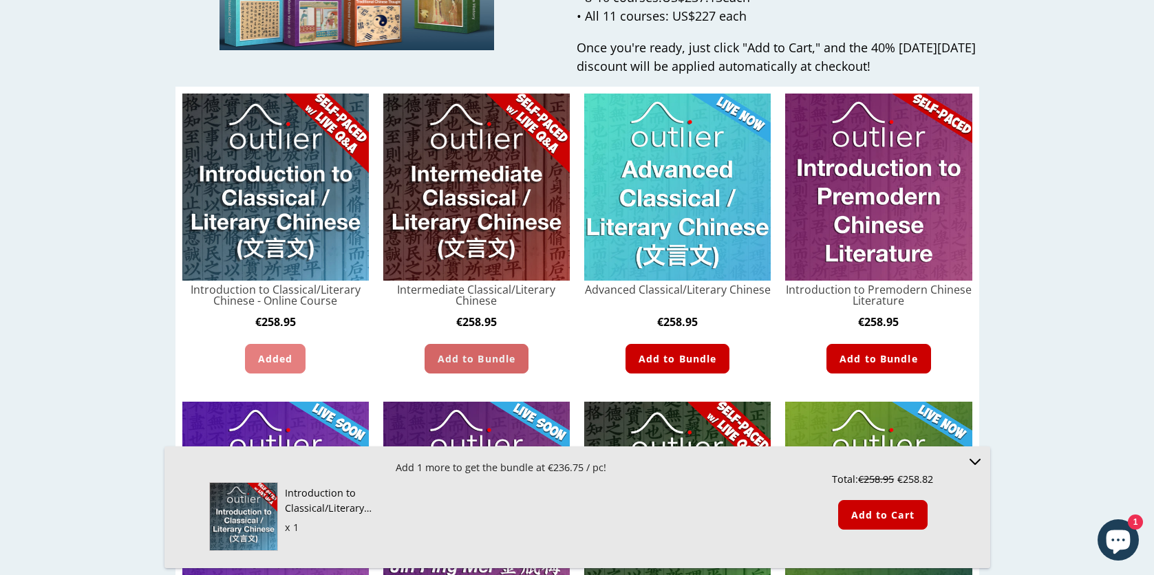
click at [476, 348] on button "Add to Bundle" at bounding box center [477, 359] width 105 height 30
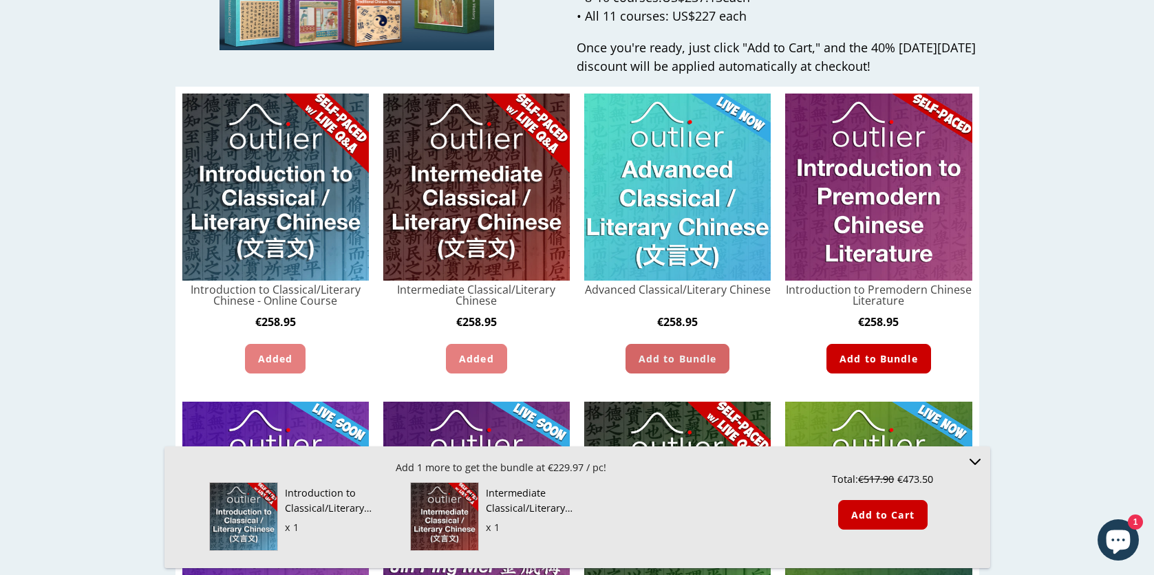
click at [675, 357] on span "Add to Bundle" at bounding box center [678, 359] width 78 height 14
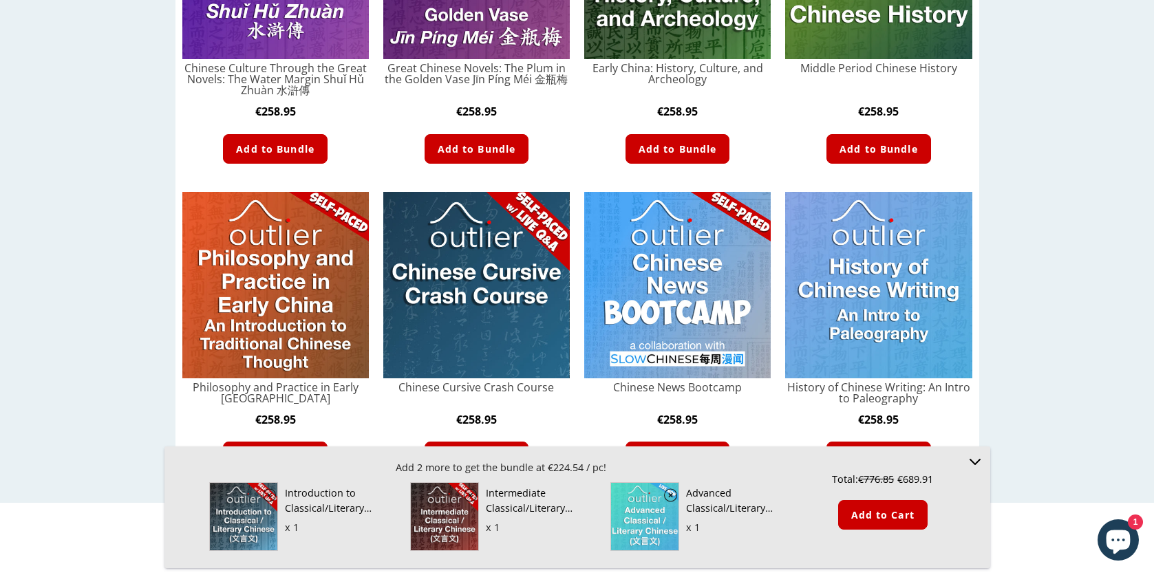
scroll to position [835, 0]
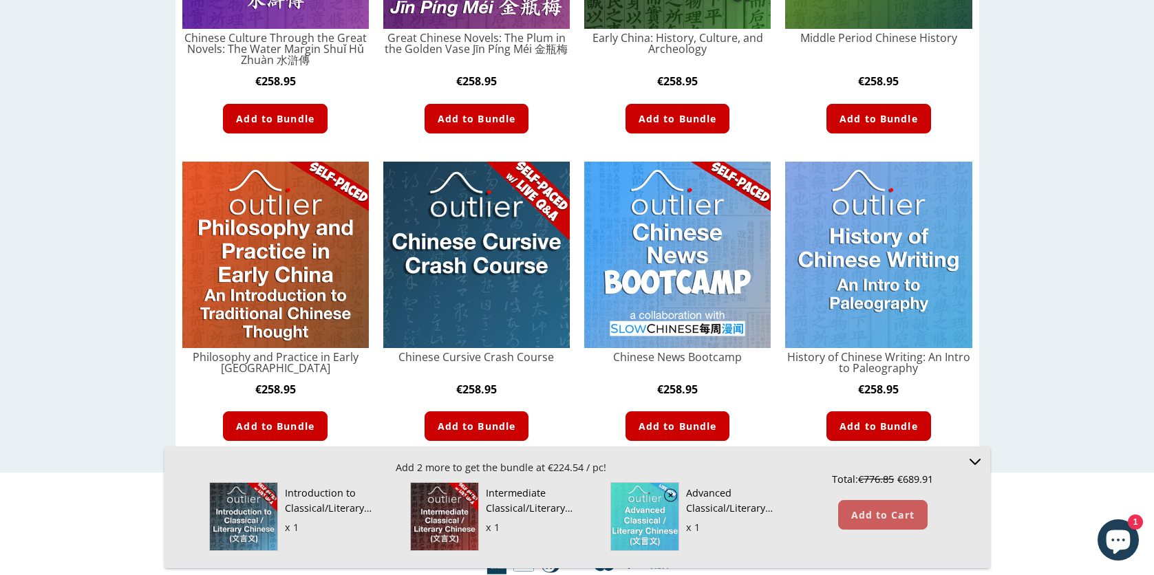
click at [897, 519] on span "Add to Cart" at bounding box center [882, 515] width 63 height 13
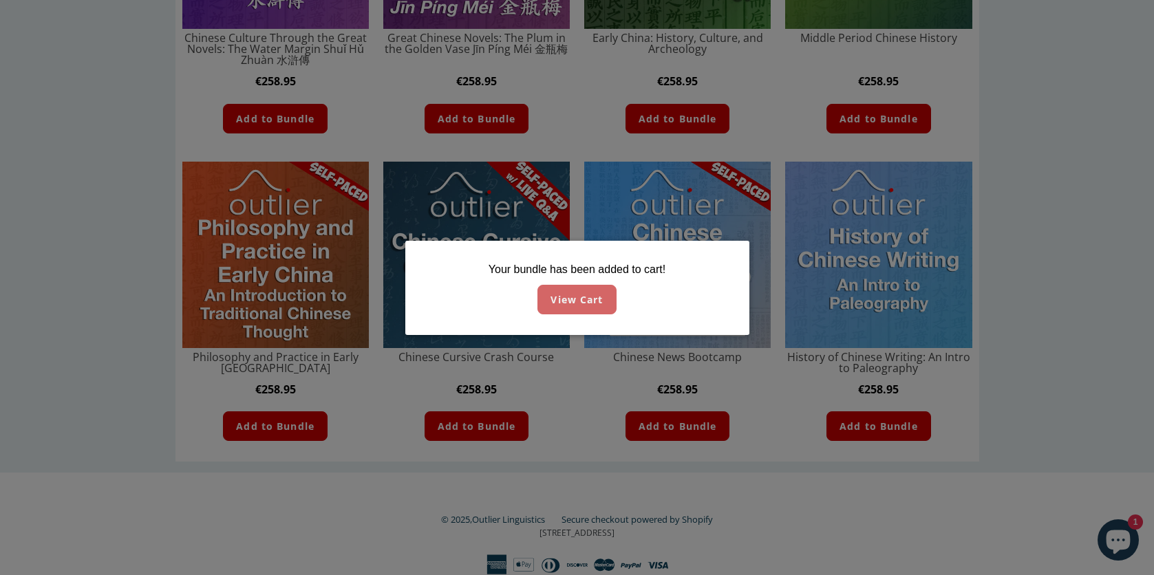
click at [565, 297] on button "View Cart" at bounding box center [577, 300] width 78 height 30
